Goal: Information Seeking & Learning: Learn about a topic

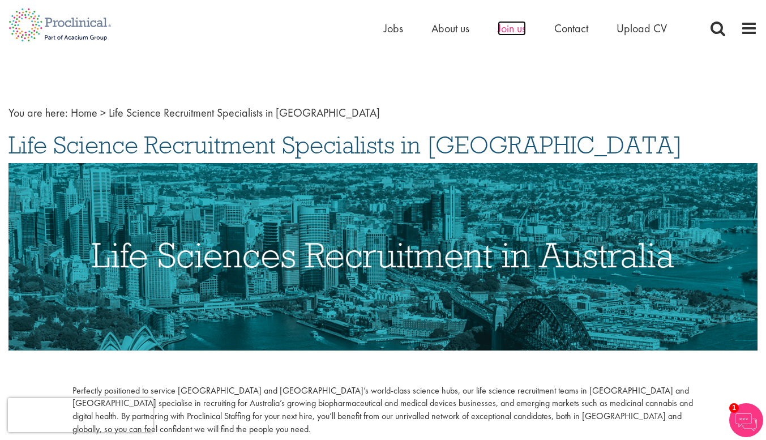
click at [521, 27] on span "Join us" at bounding box center [512, 28] width 28 height 15
click at [394, 32] on span "Jobs" at bounding box center [393, 28] width 19 height 15
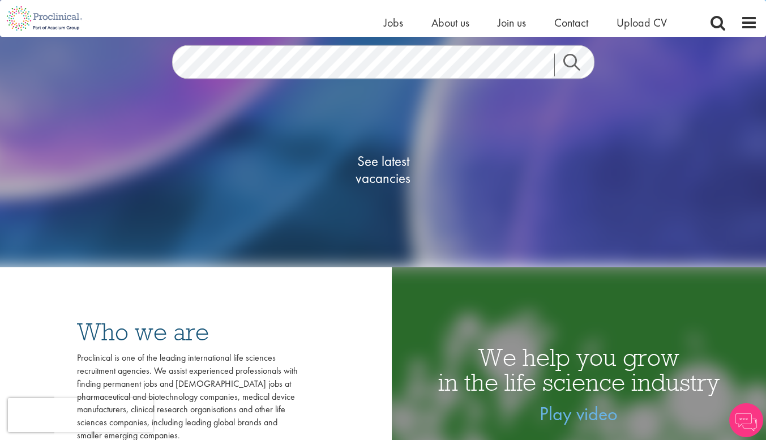
scroll to position [153, 0]
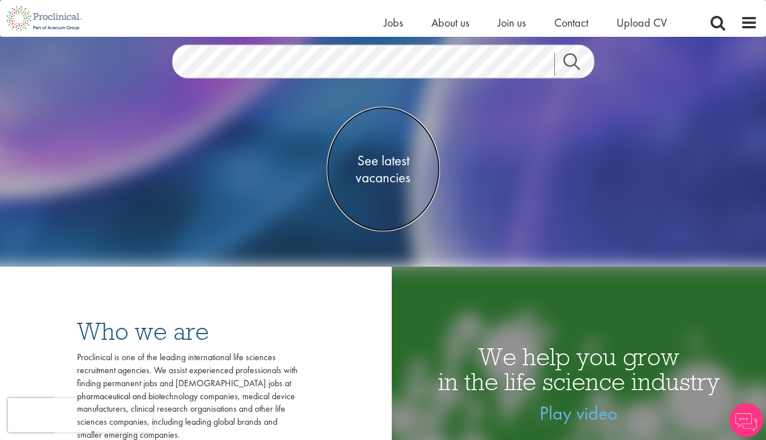
click at [384, 155] on span "See latest vacancies" at bounding box center [383, 169] width 113 height 34
